Goal: Communication & Community: Share content

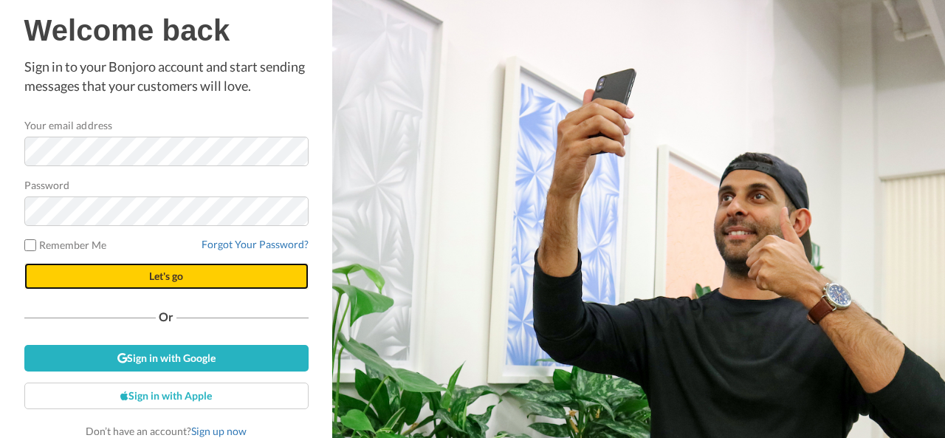
click at [155, 285] on button "Let's go" at bounding box center [166, 276] width 284 height 27
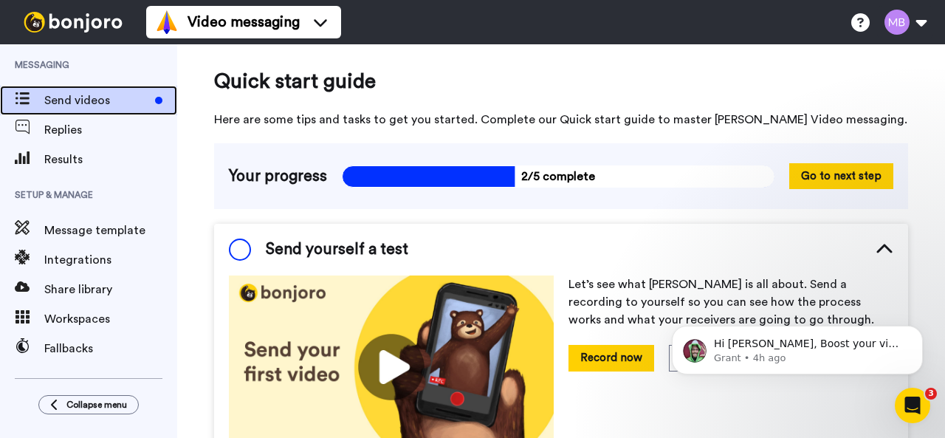
click at [95, 99] on span "Send videos" at bounding box center [96, 101] width 105 height 18
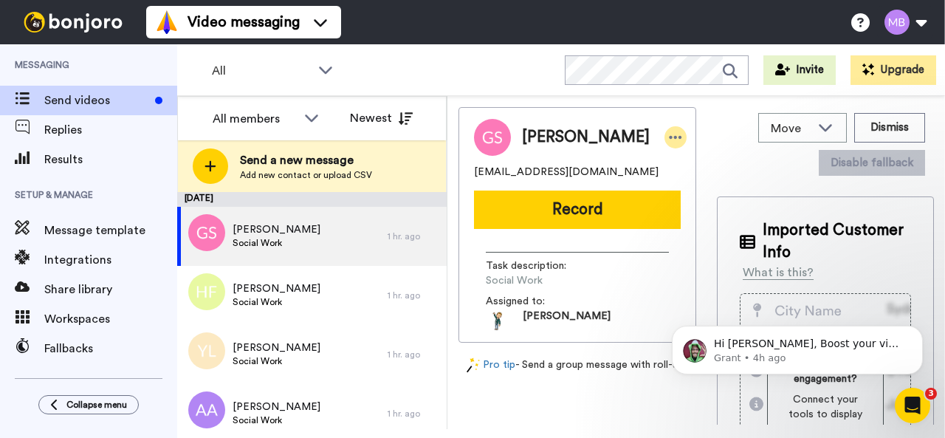
click at [670, 139] on icon at bounding box center [676, 137] width 13 height 3
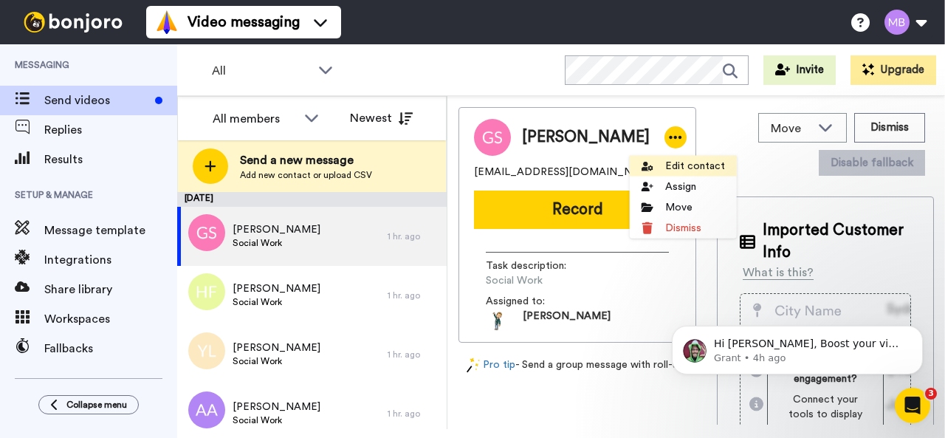
click at [684, 169] on li "Edit contact" at bounding box center [683, 166] width 107 height 21
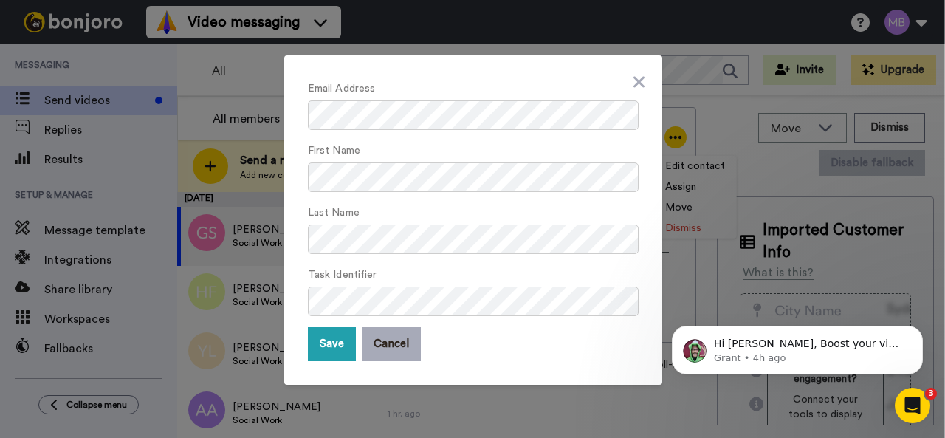
click at [391, 340] on button "Cancel" at bounding box center [391, 344] width 59 height 34
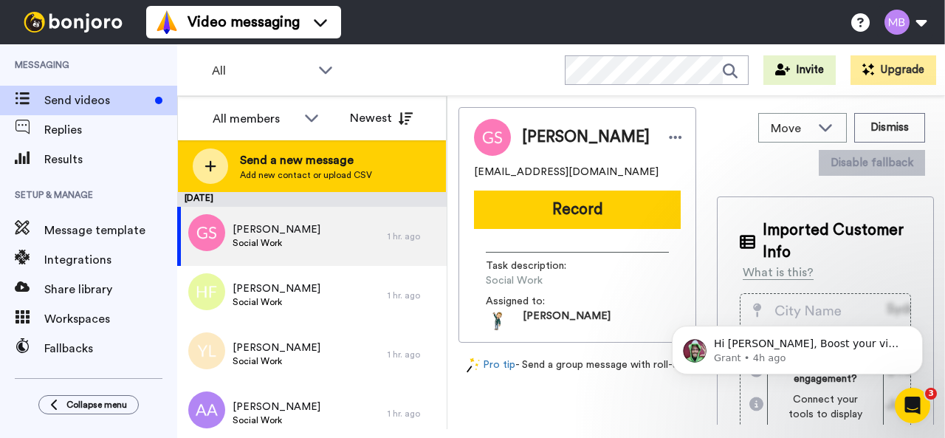
click at [310, 168] on span "Send a new message" at bounding box center [306, 160] width 132 height 18
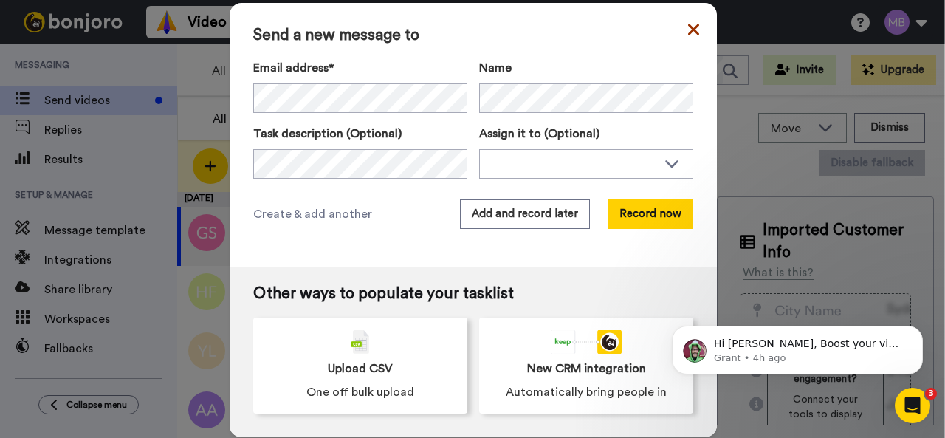
click at [692, 29] on icon at bounding box center [693, 30] width 11 height 18
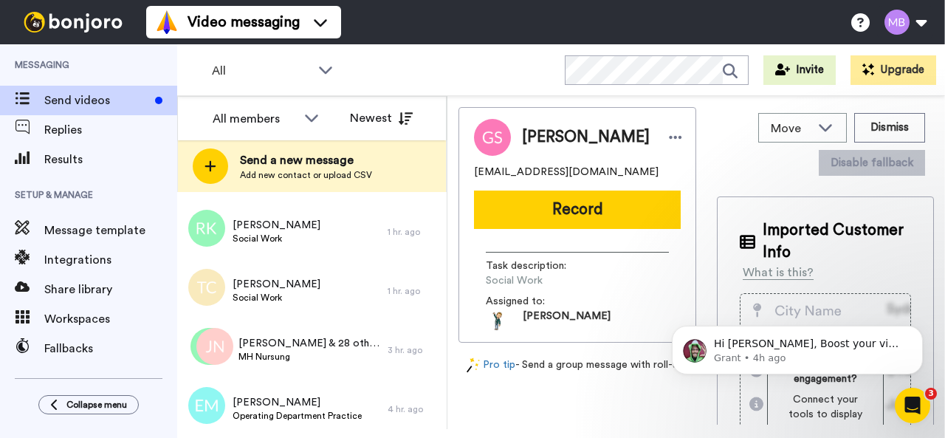
scroll to position [1012, 0]
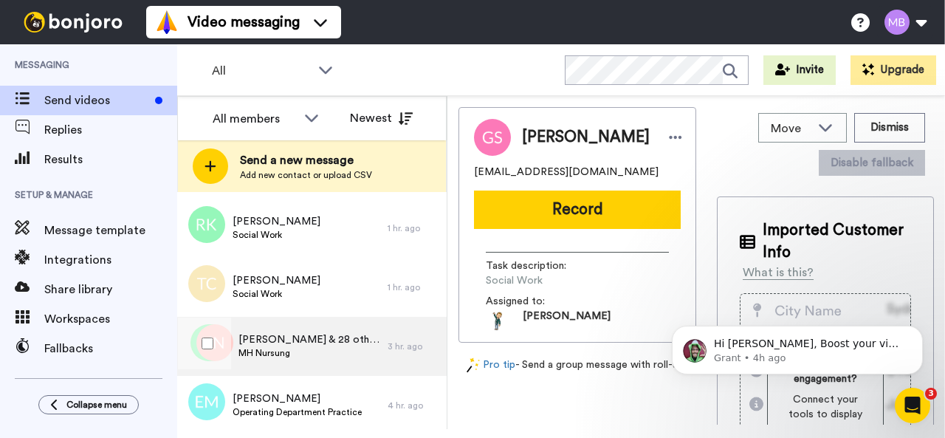
click at [278, 353] on span "MH Nursung" at bounding box center [309, 353] width 142 height 12
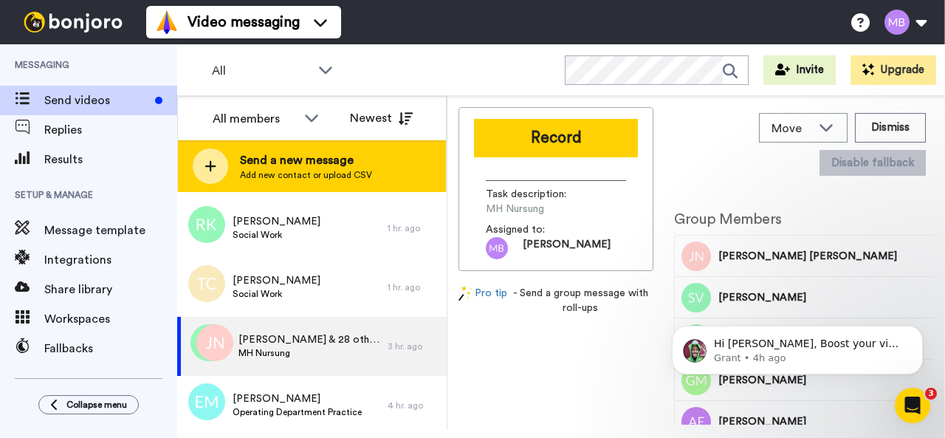
click at [309, 164] on span "Send a new message" at bounding box center [306, 160] width 132 height 18
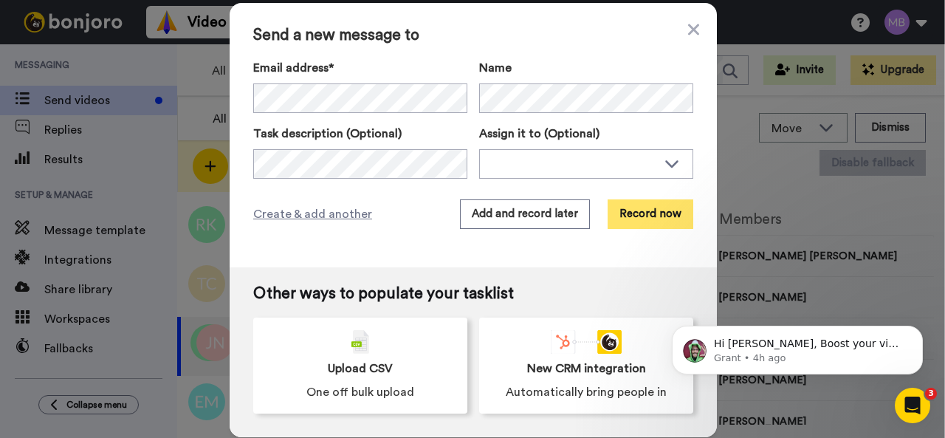
click at [641, 219] on button "Record now" at bounding box center [651, 214] width 86 height 30
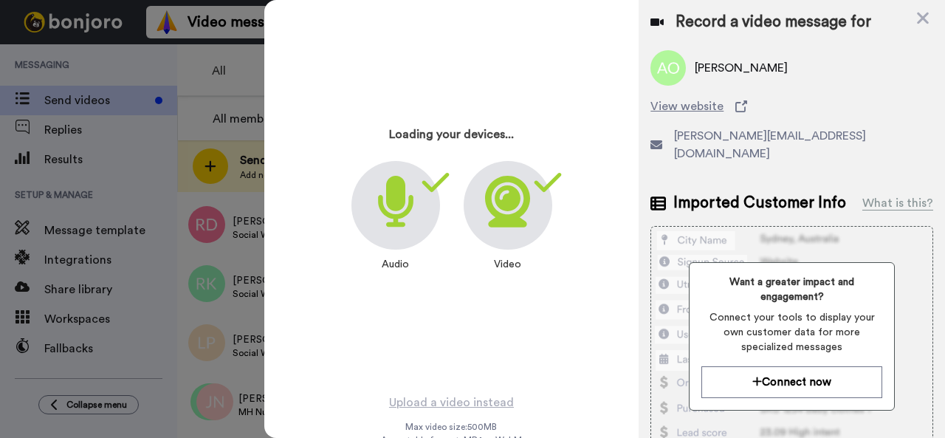
scroll to position [894, 0]
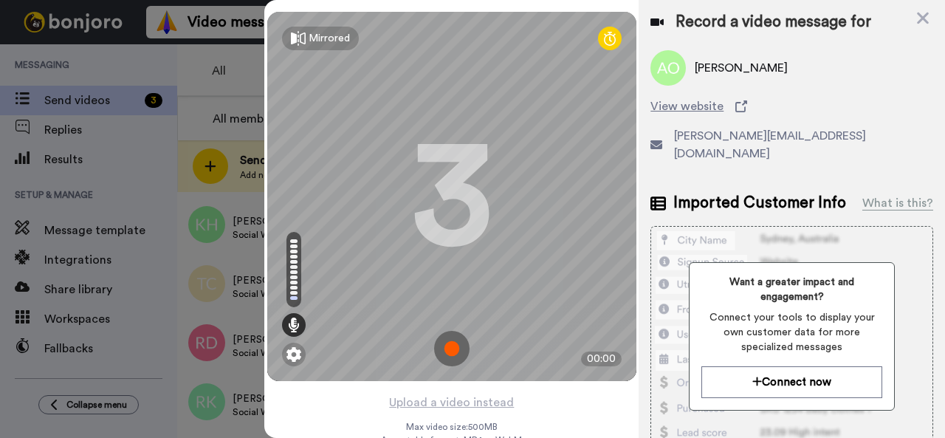
click at [446, 349] on img at bounding box center [451, 348] width 35 height 35
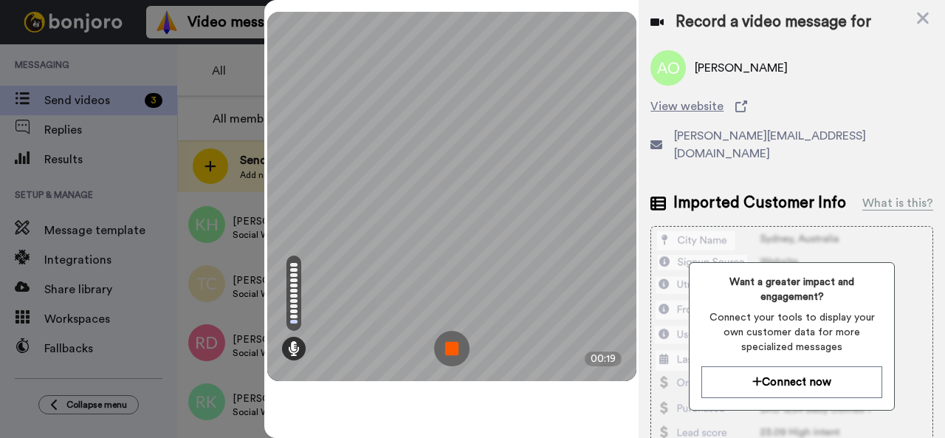
click at [459, 351] on img at bounding box center [451, 348] width 35 height 35
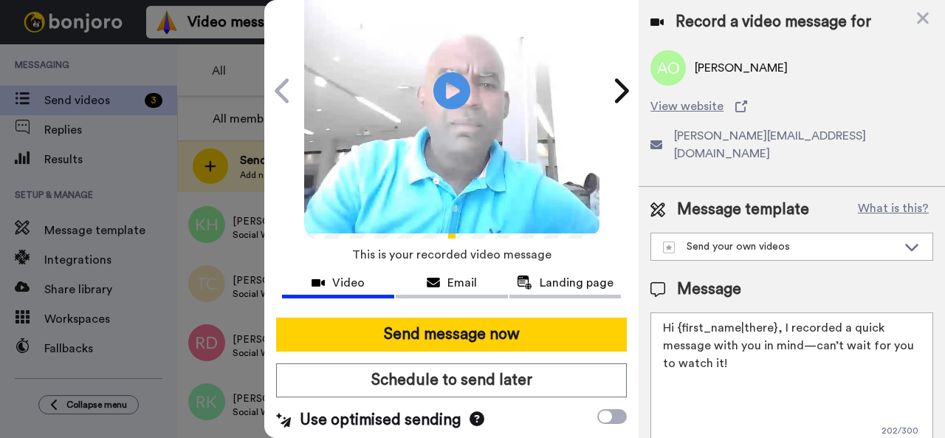
scroll to position [112, 0]
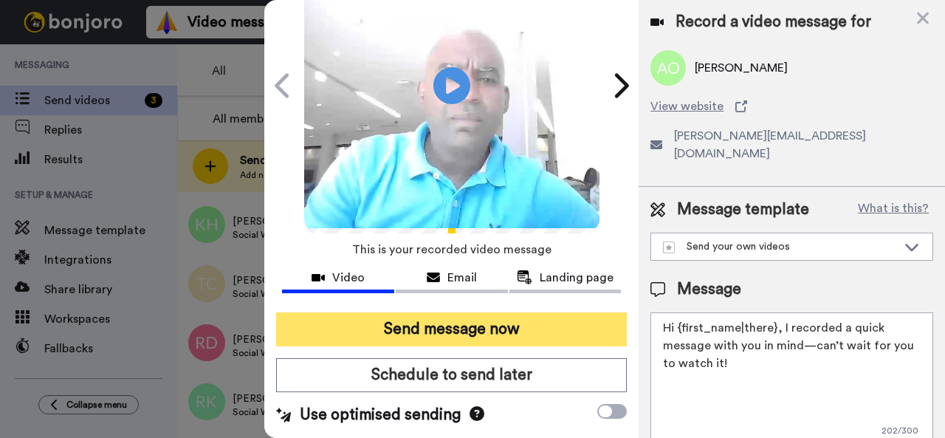
click at [477, 328] on button "Send message now" at bounding box center [451, 329] width 351 height 34
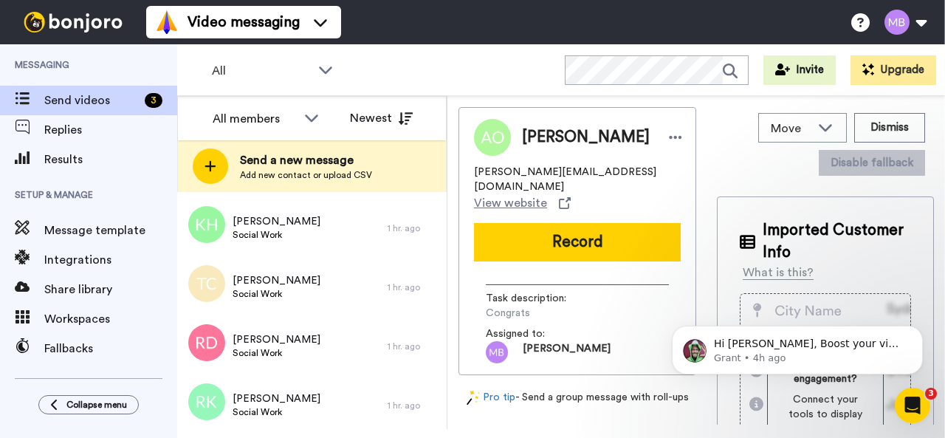
scroll to position [0, 0]
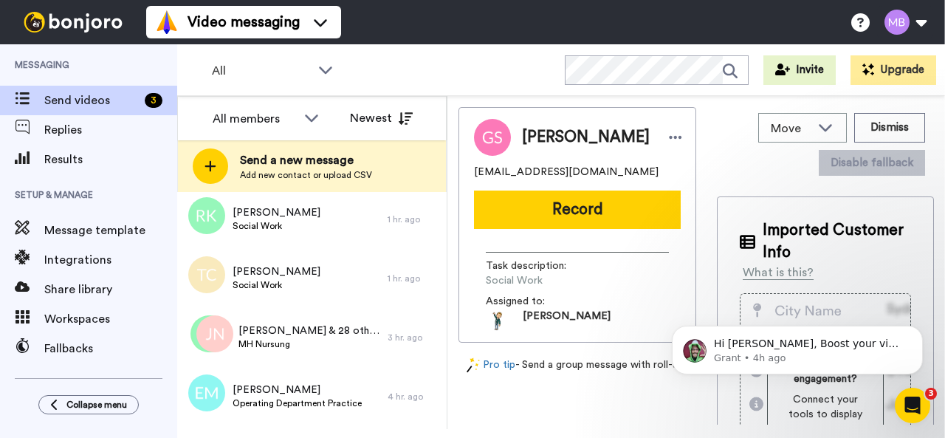
scroll to position [1025, 0]
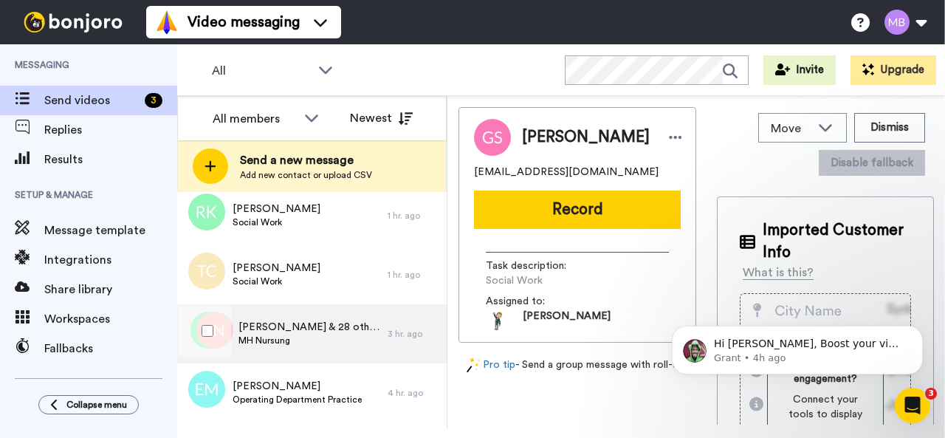
click at [299, 337] on span "MH Nursung" at bounding box center [309, 340] width 142 height 12
